Goal: Navigation & Orientation: Understand site structure

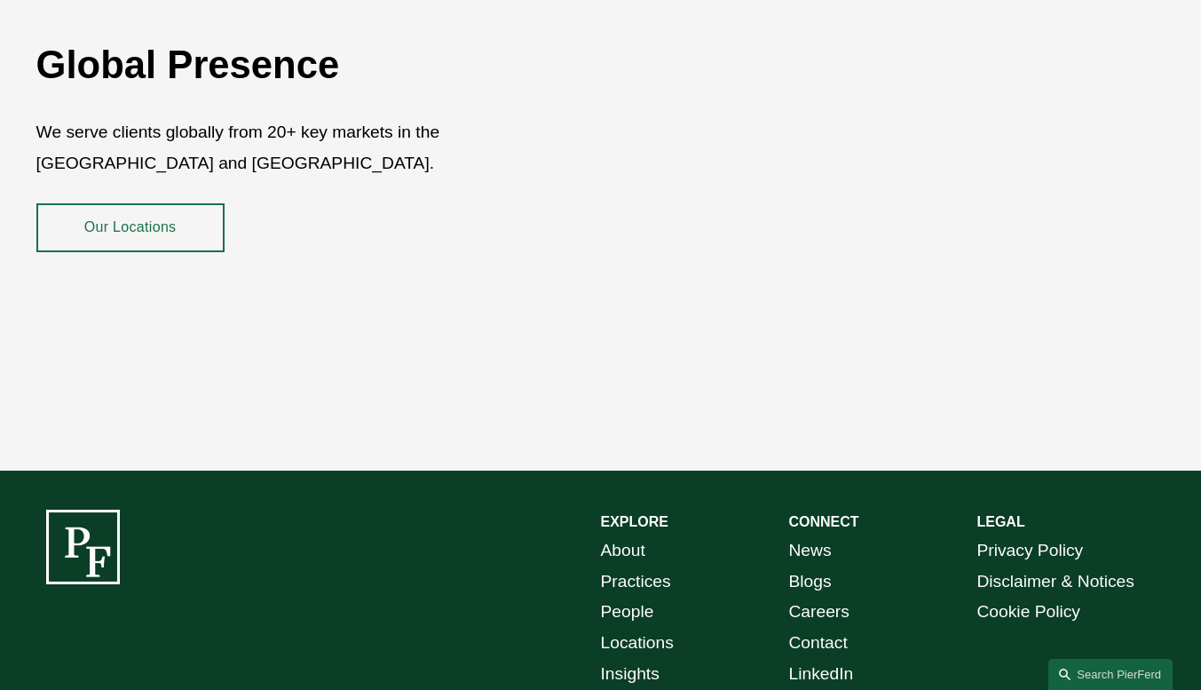
scroll to position [3083, 0]
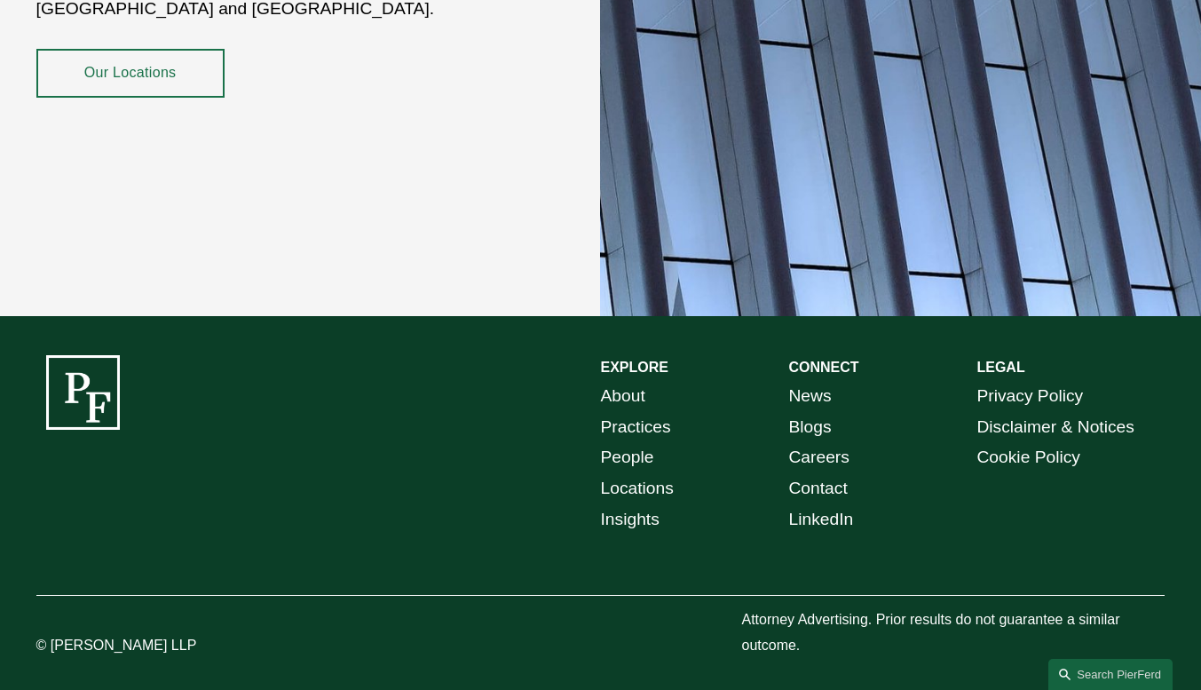
click at [627, 388] on link "About" at bounding box center [623, 396] width 44 height 31
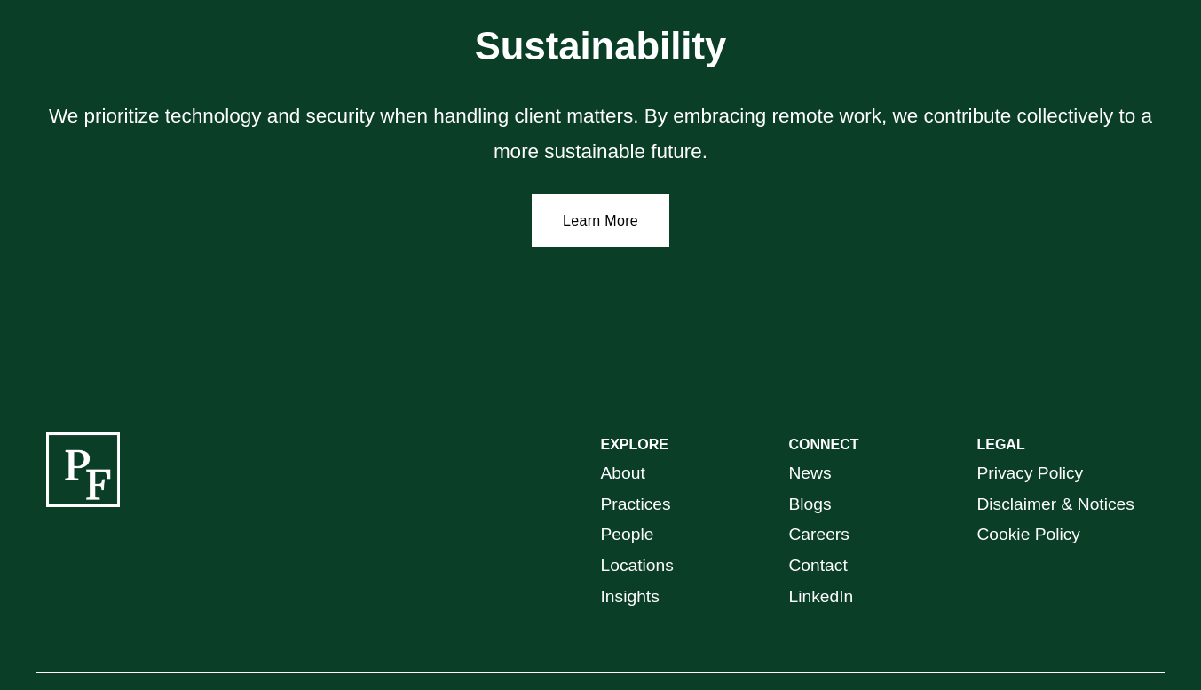
scroll to position [3462, 0]
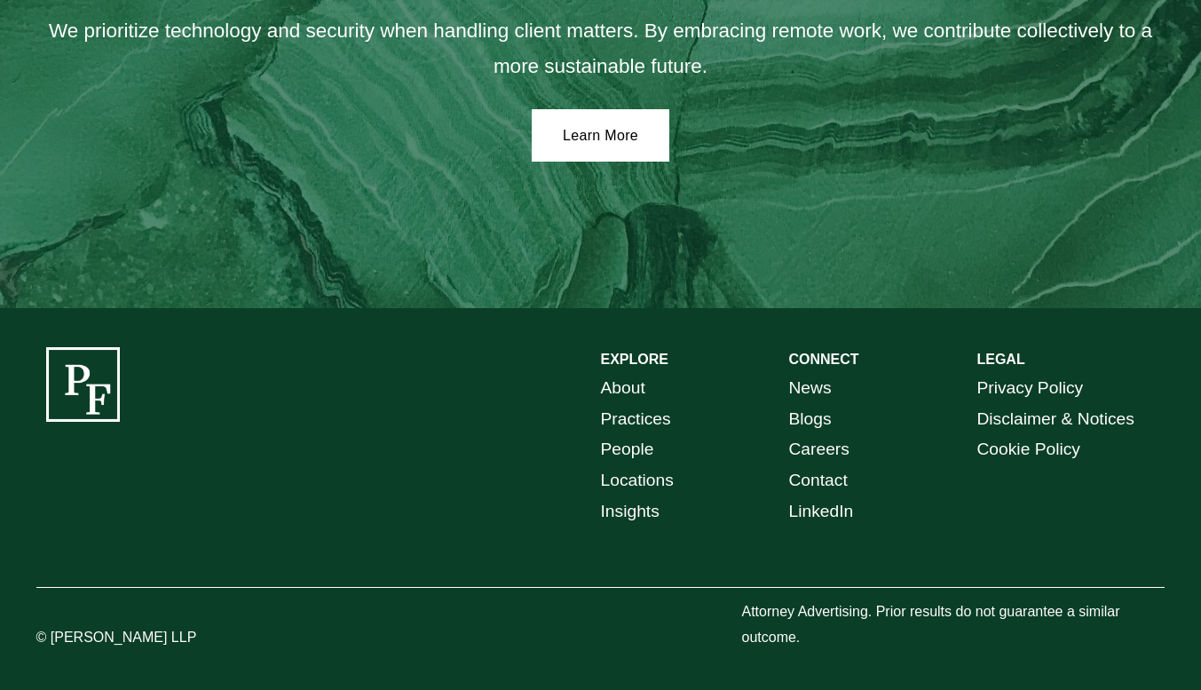
click at [642, 520] on link "Insights" at bounding box center [630, 511] width 59 height 31
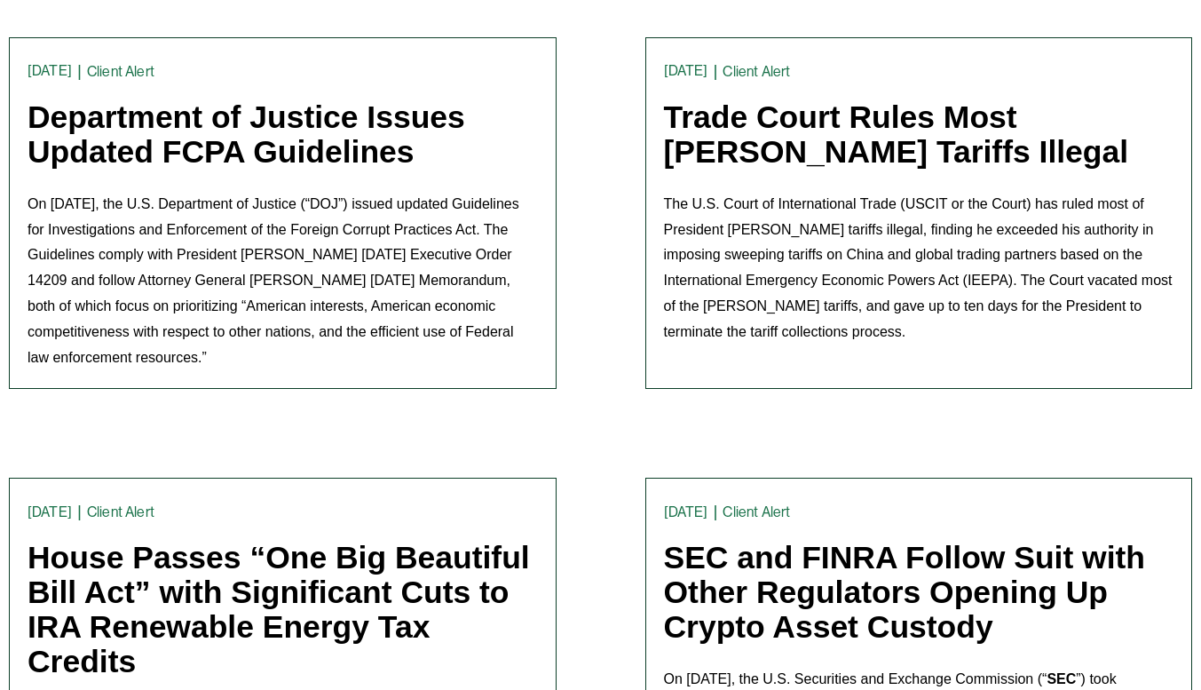
scroll to position [1420, 0]
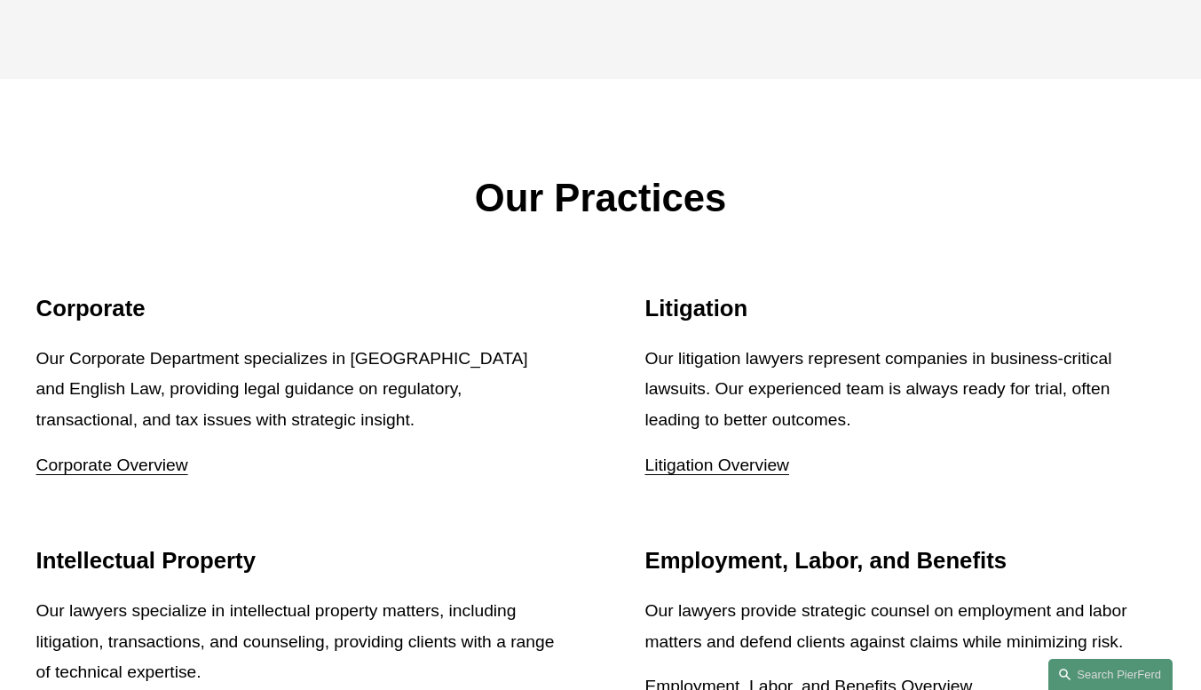
scroll to position [1864, 0]
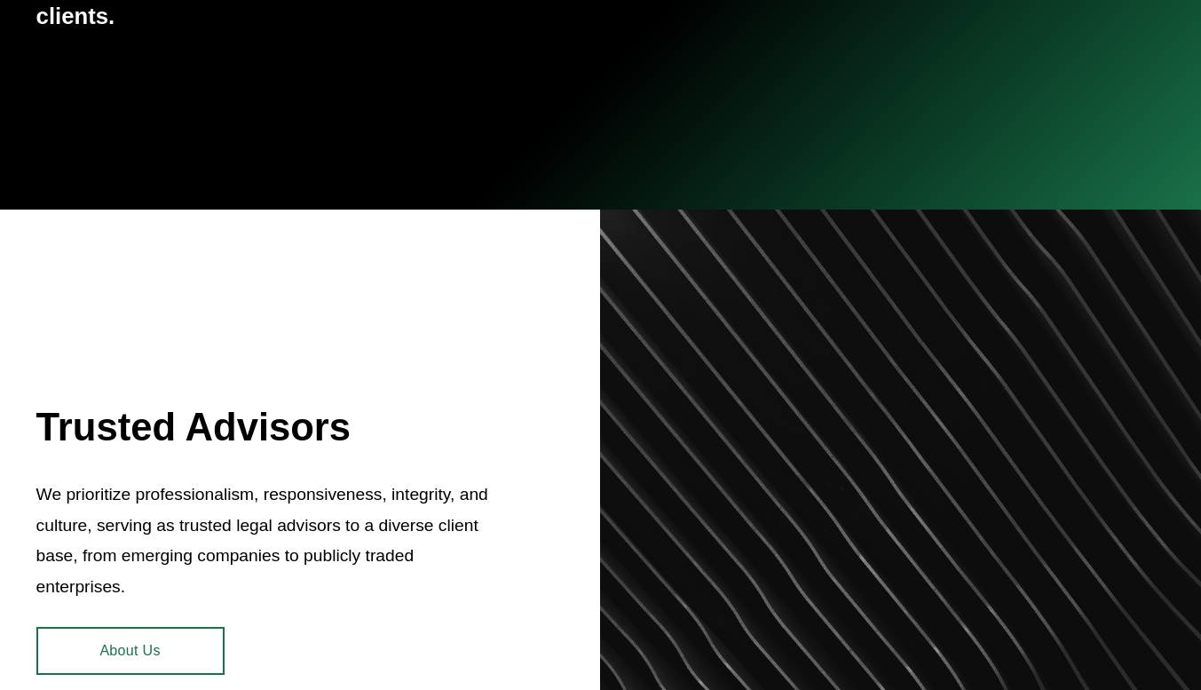
scroll to position [444, 0]
